Goal: Find specific page/section: Find specific page/section

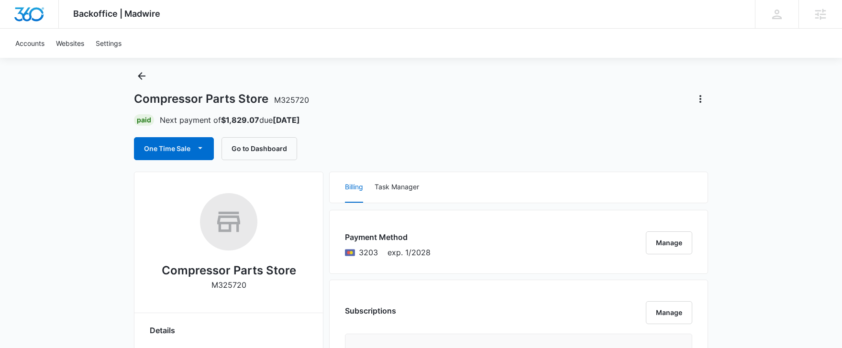
scroll to position [22, 0]
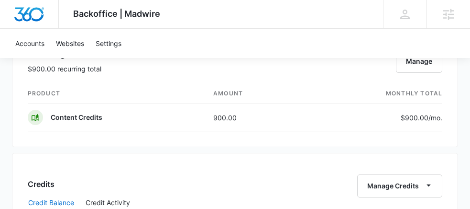
scroll to position [1389, 0]
